Goal: Find specific page/section: Locate item on page

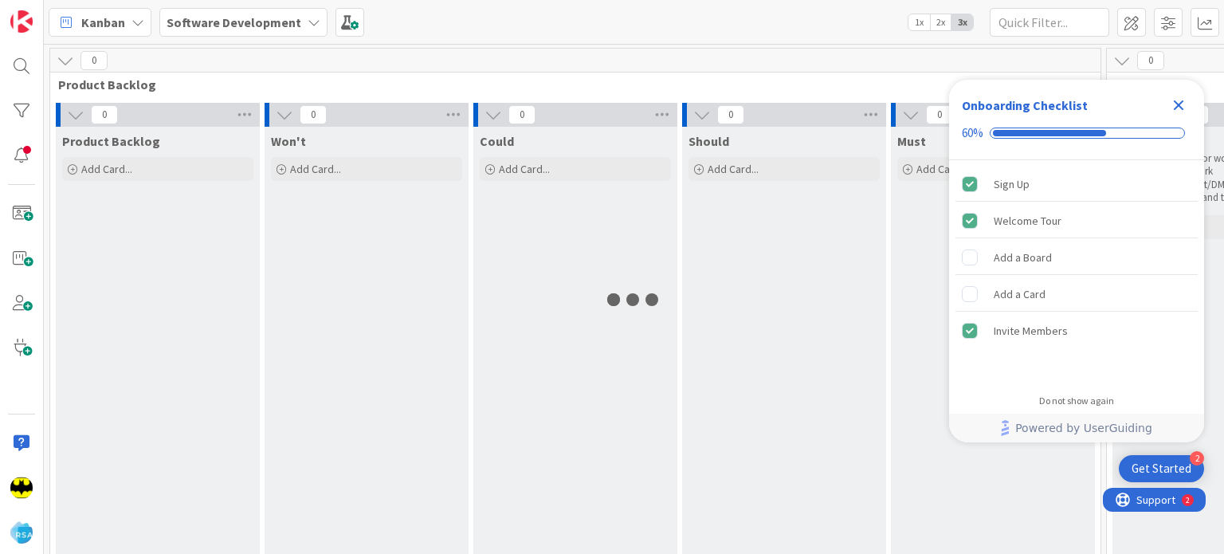
click at [1176, 108] on icon "Close Checklist" at bounding box center [1179, 105] width 10 height 10
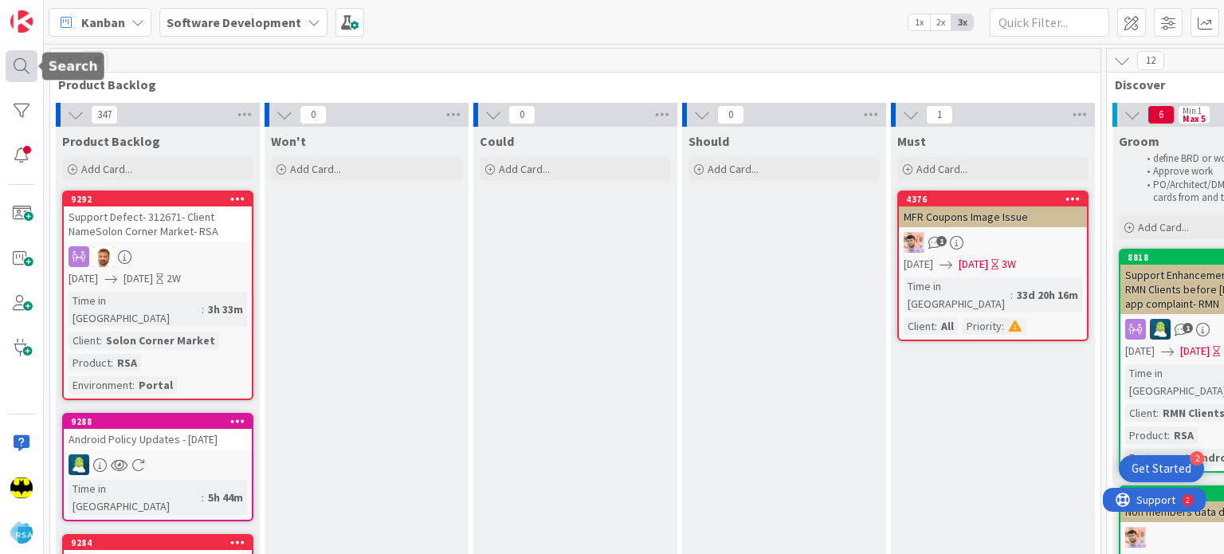
click at [19, 72] on div at bounding box center [22, 66] width 32 height 32
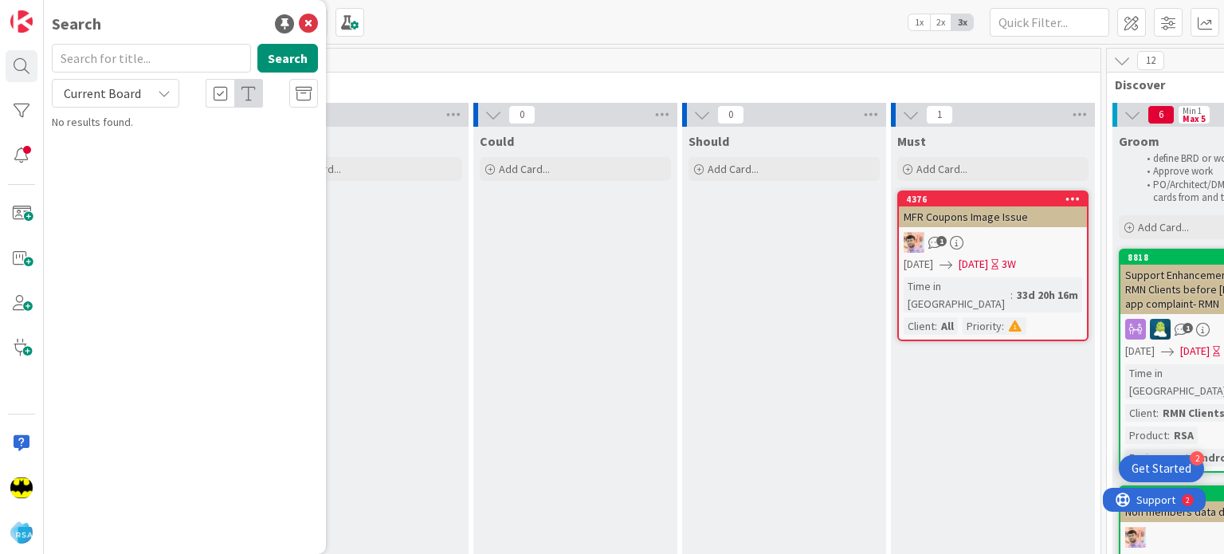
click at [135, 69] on input "text" at bounding box center [151, 58] width 199 height 29
type input "9118"
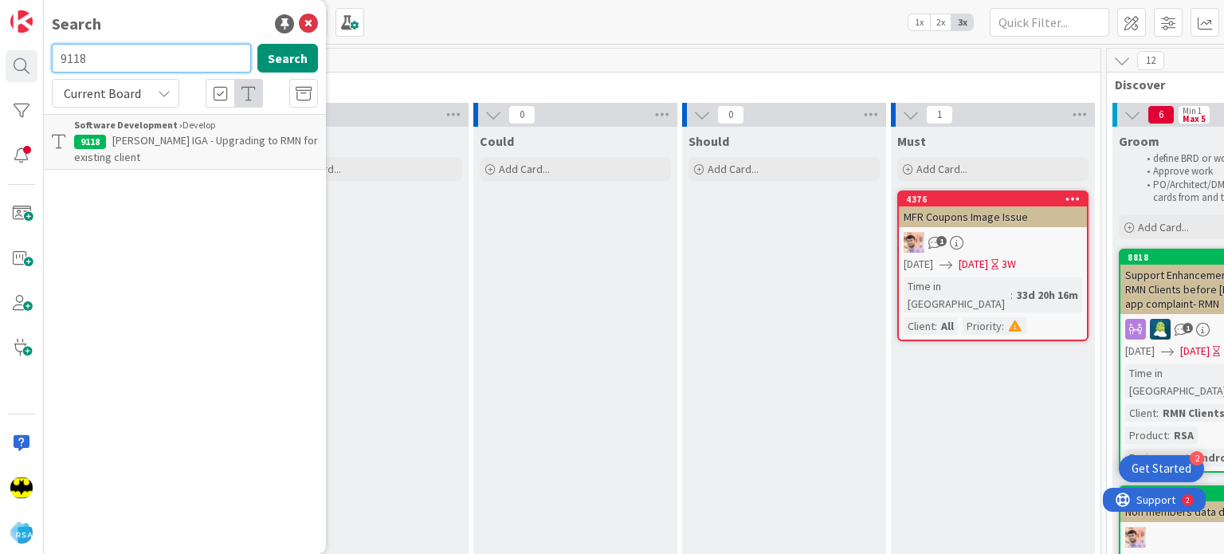
click at [135, 69] on input "9118" at bounding box center [151, 58] width 199 height 29
type input "9120"
click at [135, 69] on input "9120" at bounding box center [151, 58] width 199 height 29
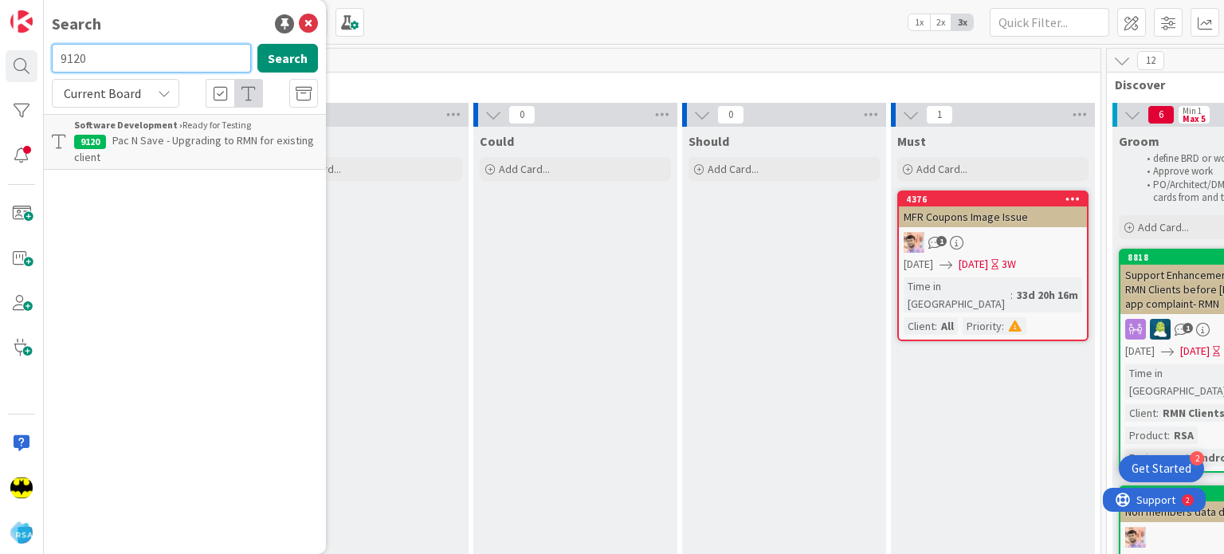
click at [135, 69] on input "9120" at bounding box center [151, 58] width 199 height 29
click at [152, 5] on div "Search Search Current Board Software Development › Ready for Testing 9120 Pac N…" at bounding box center [185, 277] width 282 height 554
click at [154, 12] on div "Search" at bounding box center [185, 24] width 266 height 24
drag, startPoint x: 152, startPoint y: 37, endPoint x: 154, endPoint y: 65, distance: 27.9
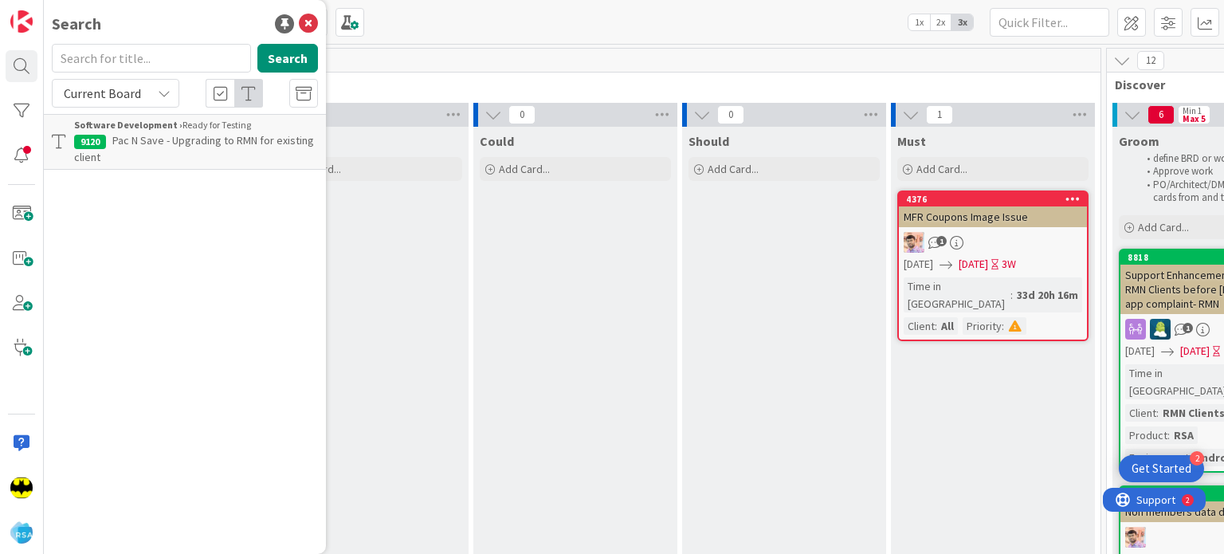
click at [154, 65] on div "Search Search Current Board Software Development › Ready for Testing 9120 Pac N…" at bounding box center [185, 277] width 282 height 554
click at [154, 65] on input "text" at bounding box center [151, 58] width 199 height 29
click at [163, 41] on div "Search Search Current Board Software Development › Ready for Testing 9120 Pac N…" at bounding box center [185, 277] width 282 height 554
click at [155, 58] on input "text" at bounding box center [151, 58] width 199 height 29
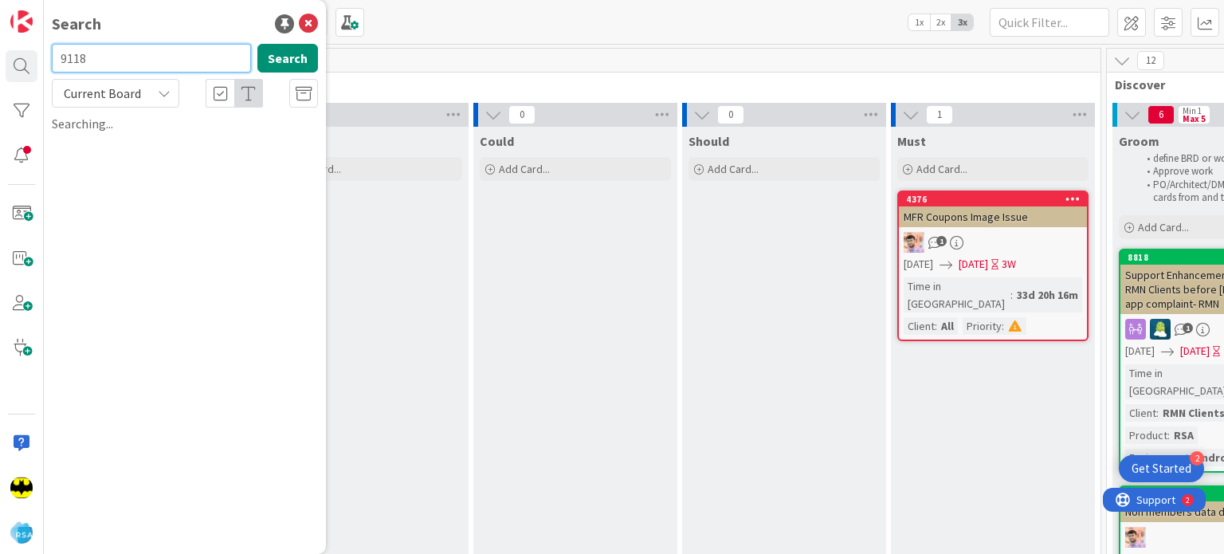
click at [155, 58] on input "9118" at bounding box center [151, 58] width 199 height 29
click at [155, 58] on input "9120" at bounding box center [151, 58] width 199 height 29
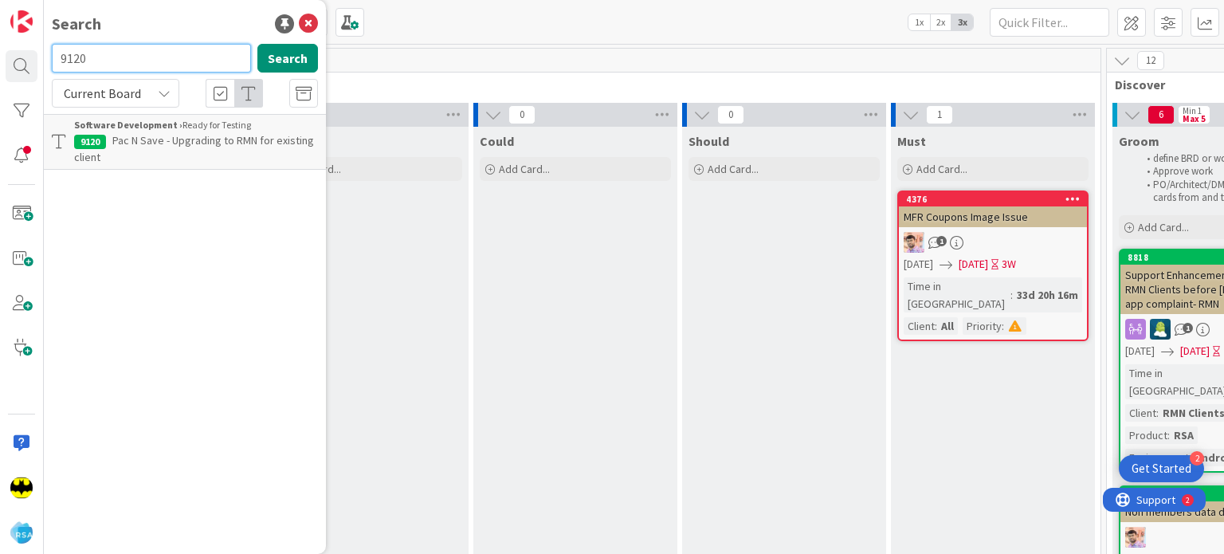
click at [155, 58] on input "9120" at bounding box center [151, 58] width 199 height 29
type input "8651"
click at [155, 58] on input "8651" at bounding box center [151, 58] width 199 height 29
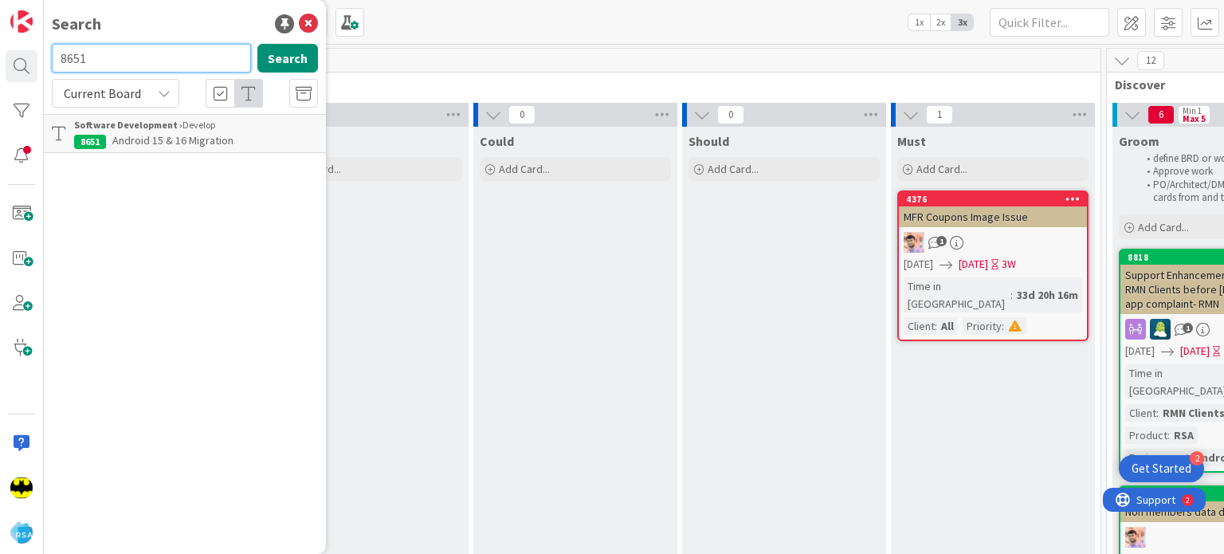
click at [155, 58] on input "8651" at bounding box center [151, 58] width 199 height 29
click at [155, 58] on input "text" at bounding box center [151, 58] width 199 height 29
click at [164, 22] on div "Search" at bounding box center [185, 24] width 266 height 24
click at [152, 45] on input "text" at bounding box center [151, 58] width 199 height 29
click at [155, 37] on div "Search Search Current Board Software Development › Develop 8651 Android 15 & 16…" at bounding box center [185, 277] width 282 height 554
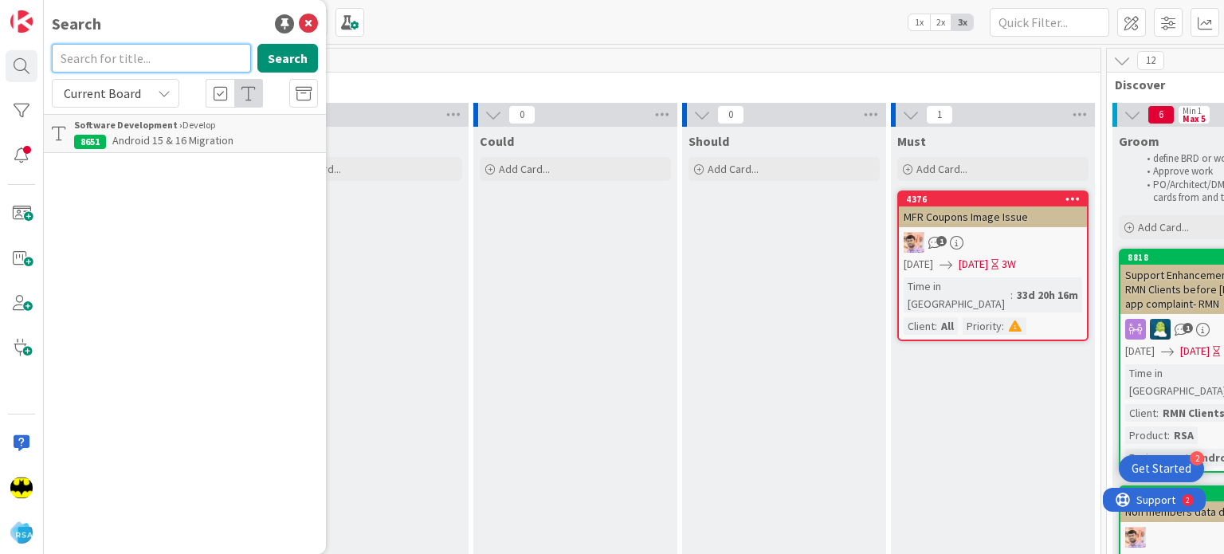
click at [153, 57] on input "text" at bounding box center [151, 58] width 199 height 29
type input "8649"
click at [153, 57] on input "8649" at bounding box center [151, 58] width 199 height 29
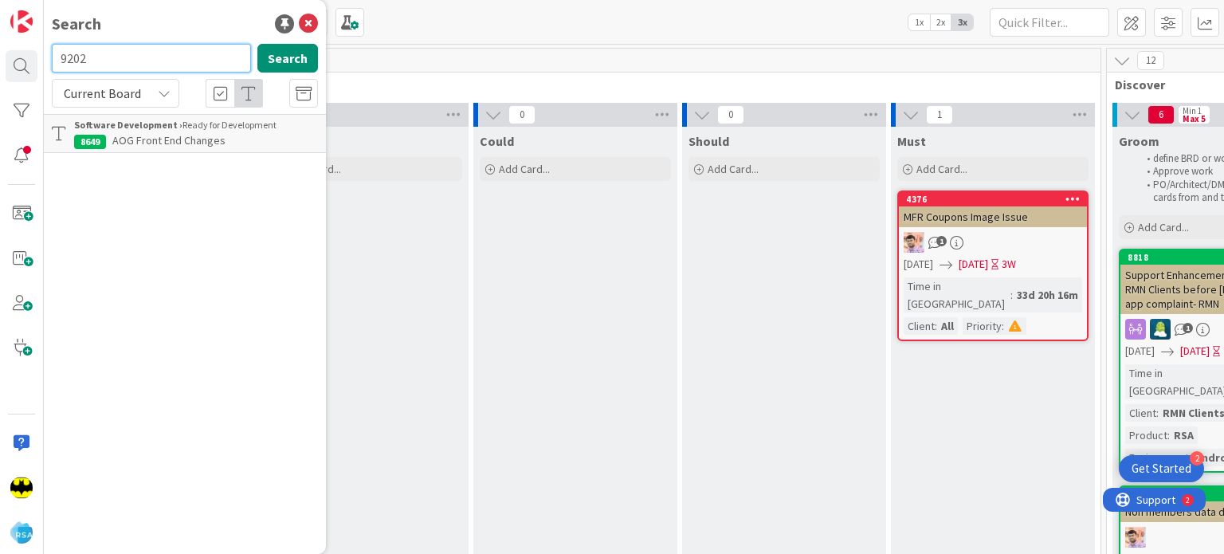
type input "9202"
click at [153, 57] on input "9202" at bounding box center [151, 58] width 199 height 29
click at [160, 57] on input "9202" at bounding box center [151, 58] width 199 height 29
type input "9247"
click at [127, 60] on input "9247" at bounding box center [151, 58] width 199 height 29
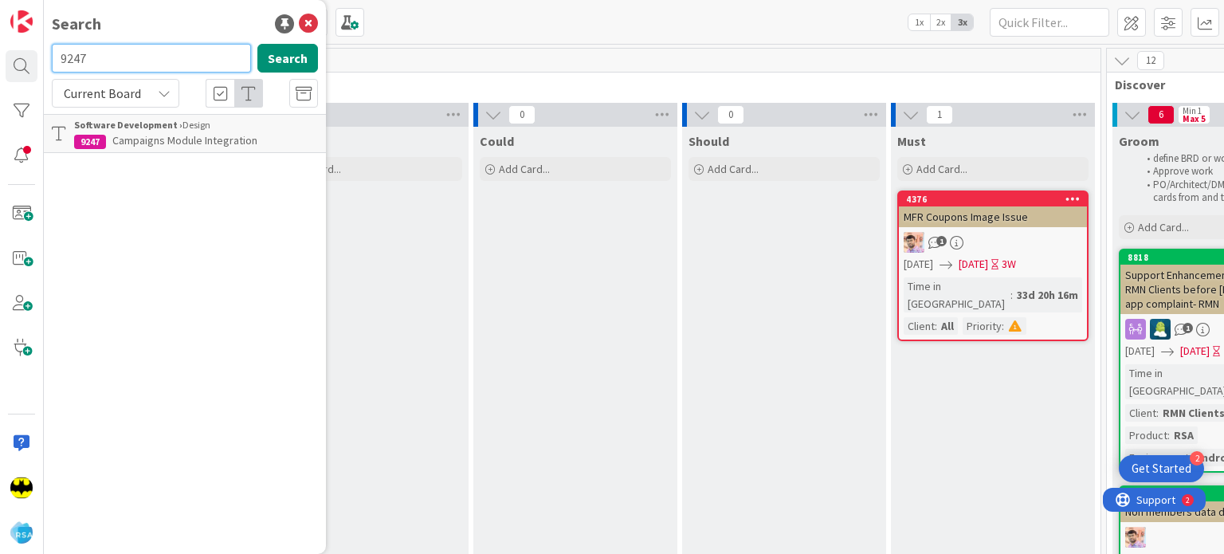
click at [127, 60] on input "9247" at bounding box center [151, 58] width 199 height 29
click at [141, 30] on div "Search" at bounding box center [185, 24] width 266 height 24
click at [170, 62] on input "text" at bounding box center [151, 58] width 199 height 29
click at [170, 62] on input "9127" at bounding box center [151, 58] width 199 height 29
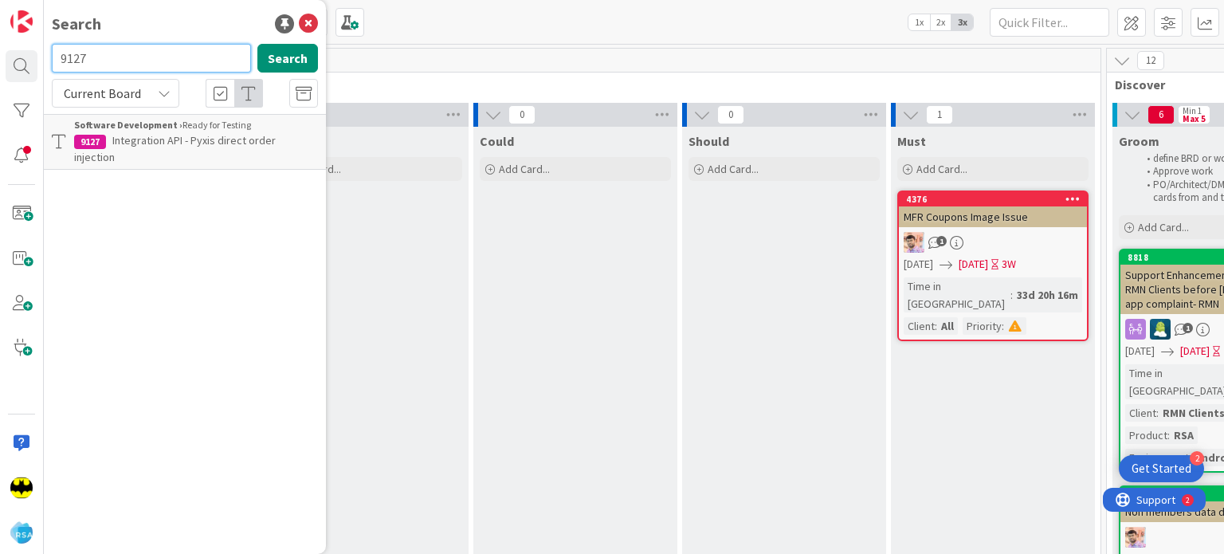
type input "\"
click at [132, 53] on input "text" at bounding box center [151, 58] width 199 height 29
type input "9268"
click at [132, 53] on input "9268" at bounding box center [151, 58] width 199 height 29
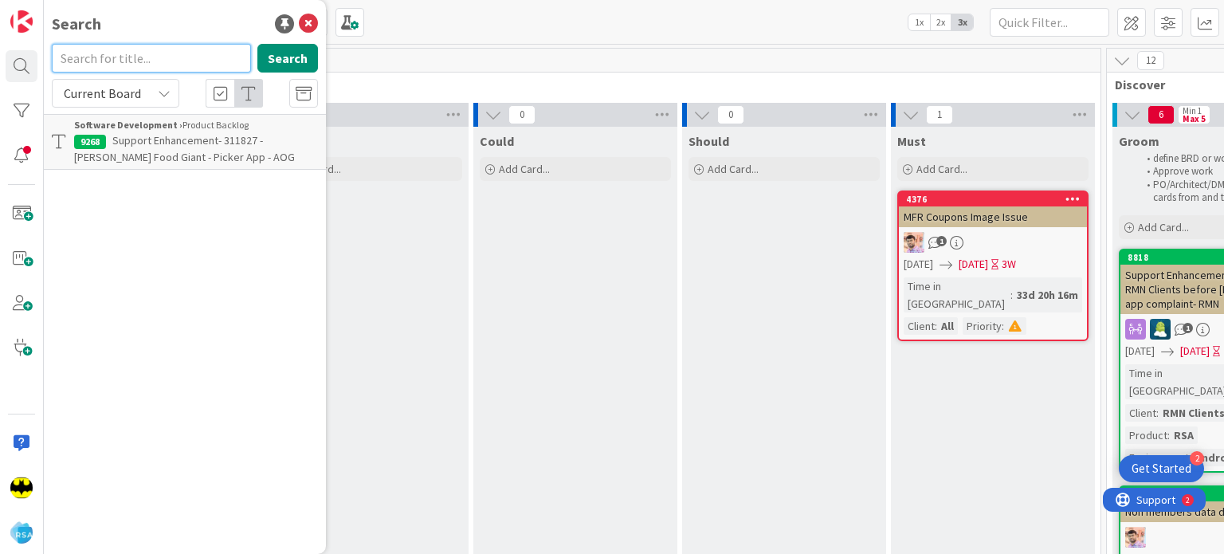
click at [130, 44] on input "text" at bounding box center [151, 58] width 199 height 29
click at [140, 31] on div "Search" at bounding box center [185, 24] width 266 height 24
click at [127, 52] on input "text" at bounding box center [151, 58] width 199 height 29
click at [127, 52] on input "9120" at bounding box center [151, 58] width 199 height 29
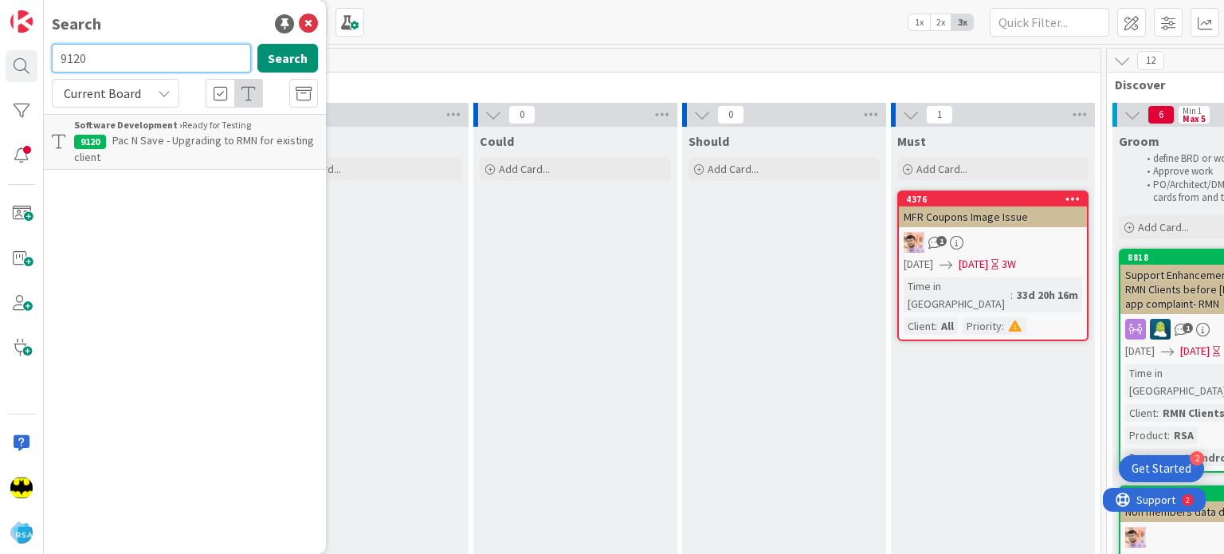
click at [127, 52] on input "9120" at bounding box center [151, 58] width 199 height 29
type input "9118"
click at [127, 52] on input "9118" at bounding box center [151, 58] width 199 height 29
type input "9246"
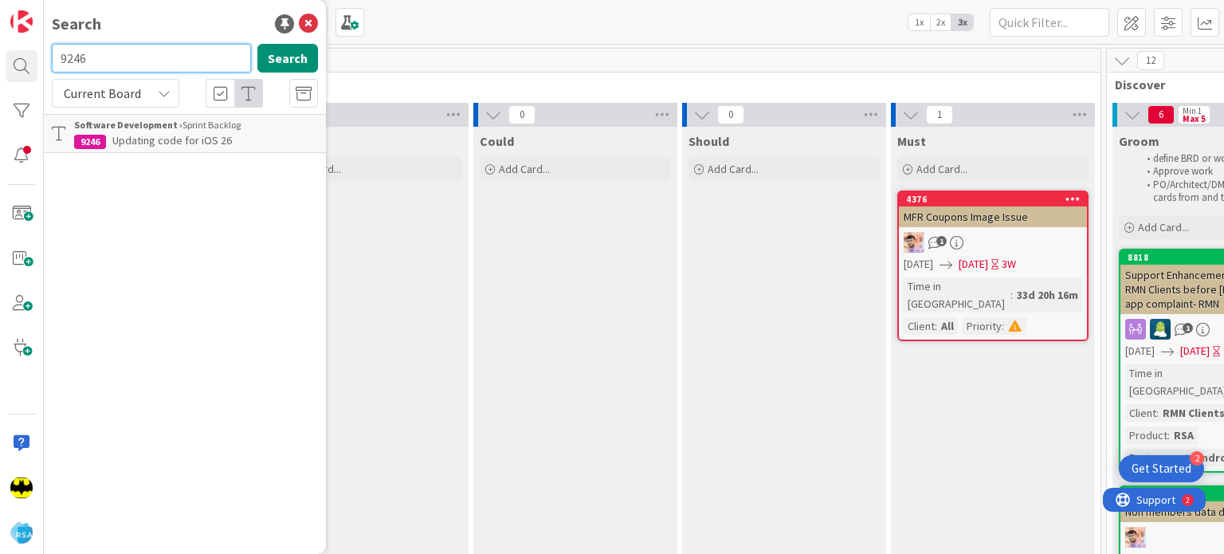
click at [127, 52] on input "9246" at bounding box center [151, 58] width 199 height 29
type input "9268"
click at [127, 52] on input "9268" at bounding box center [151, 58] width 199 height 29
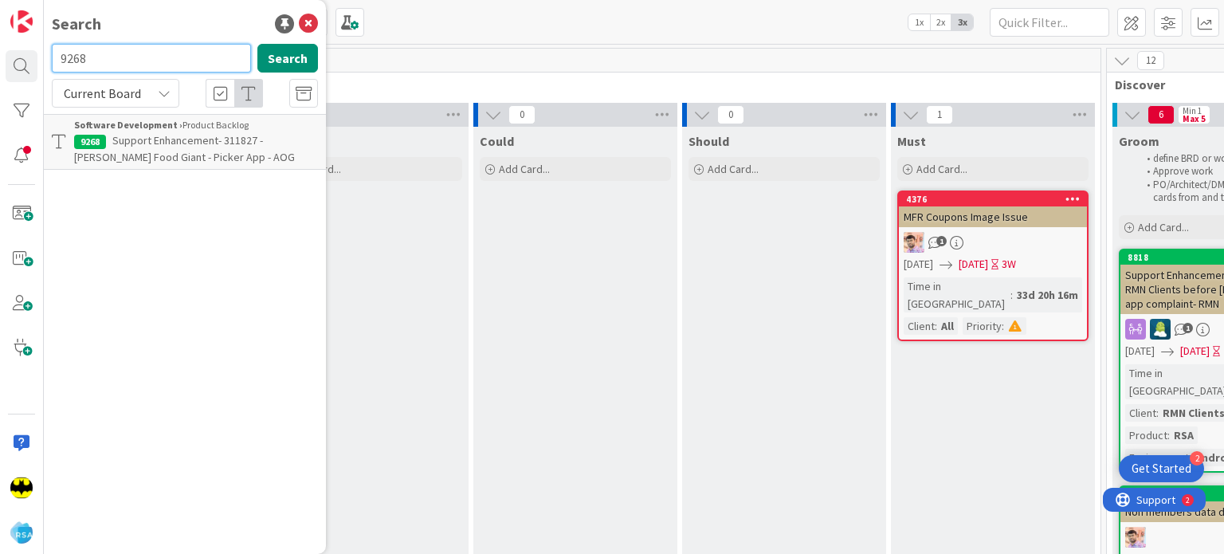
click at [127, 52] on input "9268" at bounding box center [151, 58] width 199 height 29
click at [118, 52] on input "text" at bounding box center [151, 58] width 199 height 29
type input "9120"
click at [118, 52] on input "9120" at bounding box center [151, 58] width 199 height 29
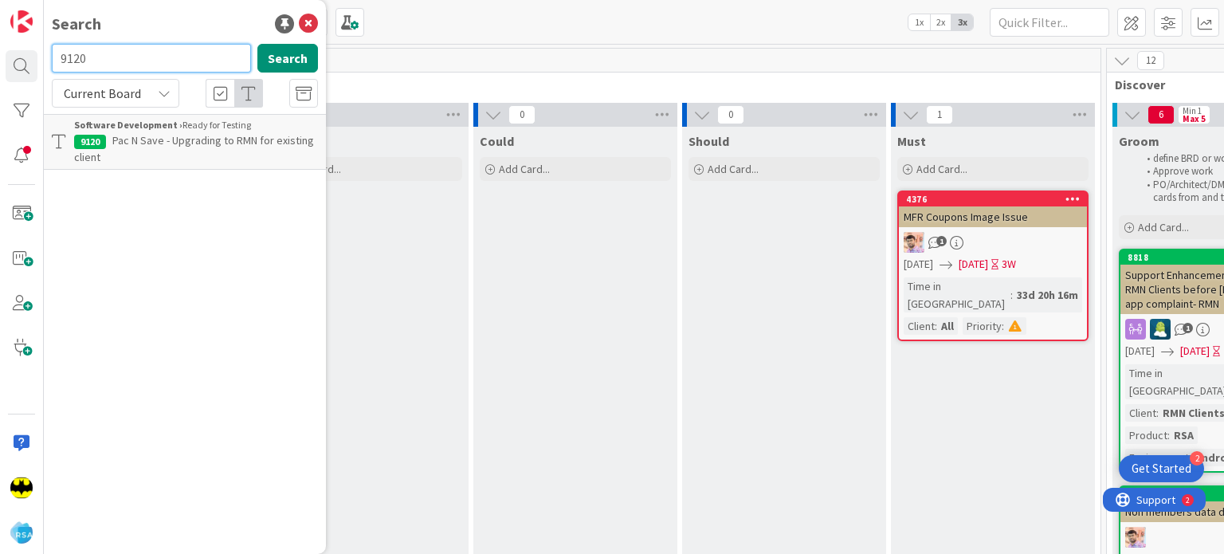
click at [118, 52] on input "9120" at bounding box center [151, 58] width 199 height 29
type input "9118"
click at [124, 50] on input "9118" at bounding box center [151, 58] width 199 height 29
click at [154, 22] on div "Search" at bounding box center [185, 24] width 266 height 24
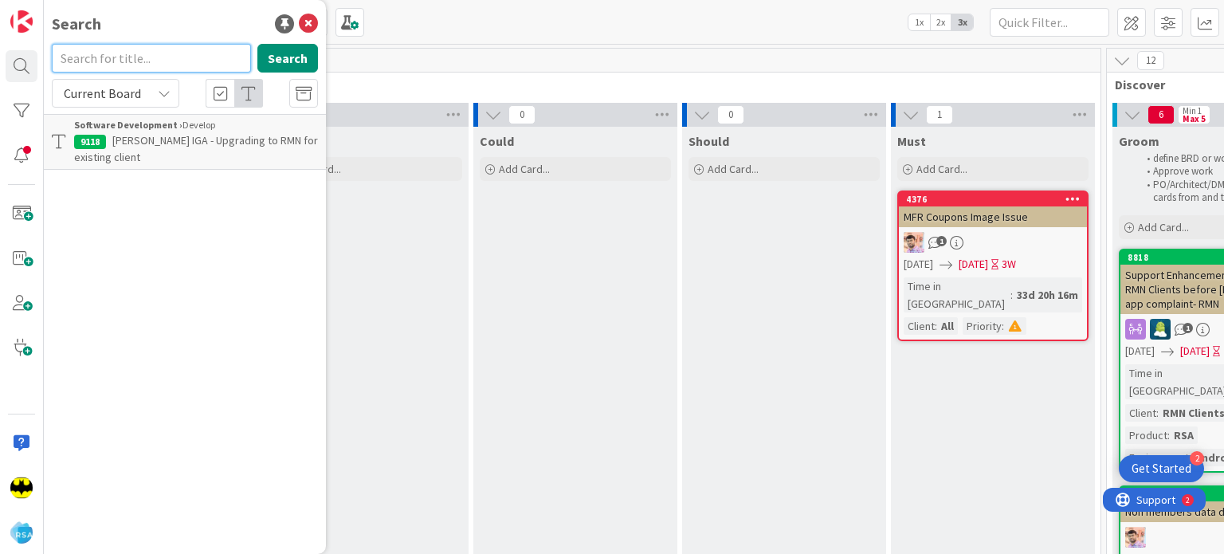
click at [166, 57] on input "text" at bounding box center [151, 58] width 199 height 29
click at [166, 57] on input "9118" at bounding box center [151, 58] width 199 height 29
type input "9140"
drag, startPoint x: 895, startPoint y: 484, endPoint x: 884, endPoint y: 508, distance: 26.1
